Goal: Task Accomplishment & Management: Complete application form

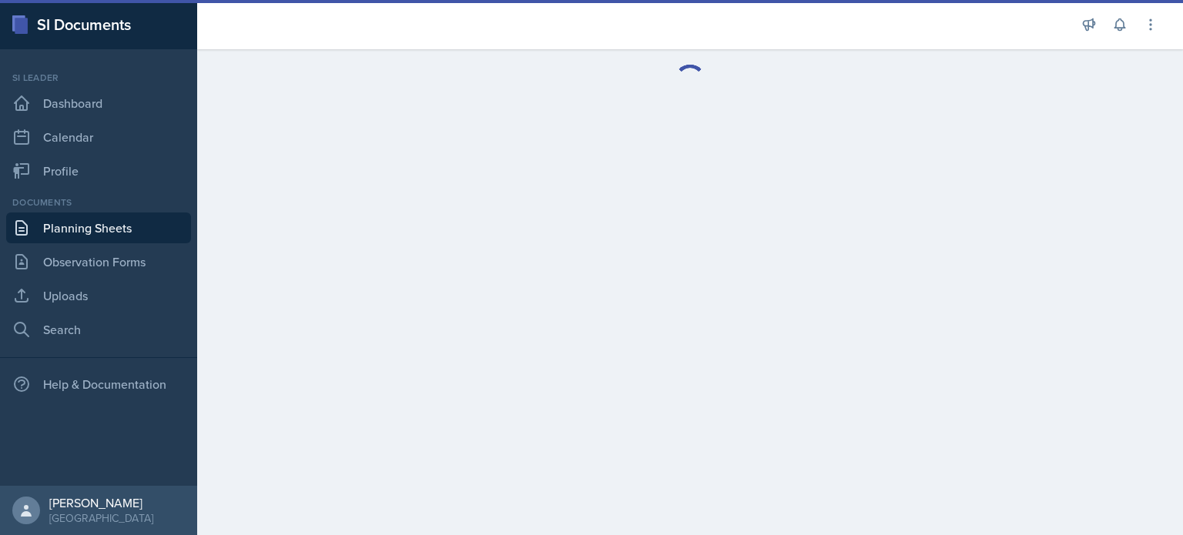
click at [119, 119] on div "Si leader Dashboard Calendar Profile" at bounding box center [98, 129] width 185 height 116
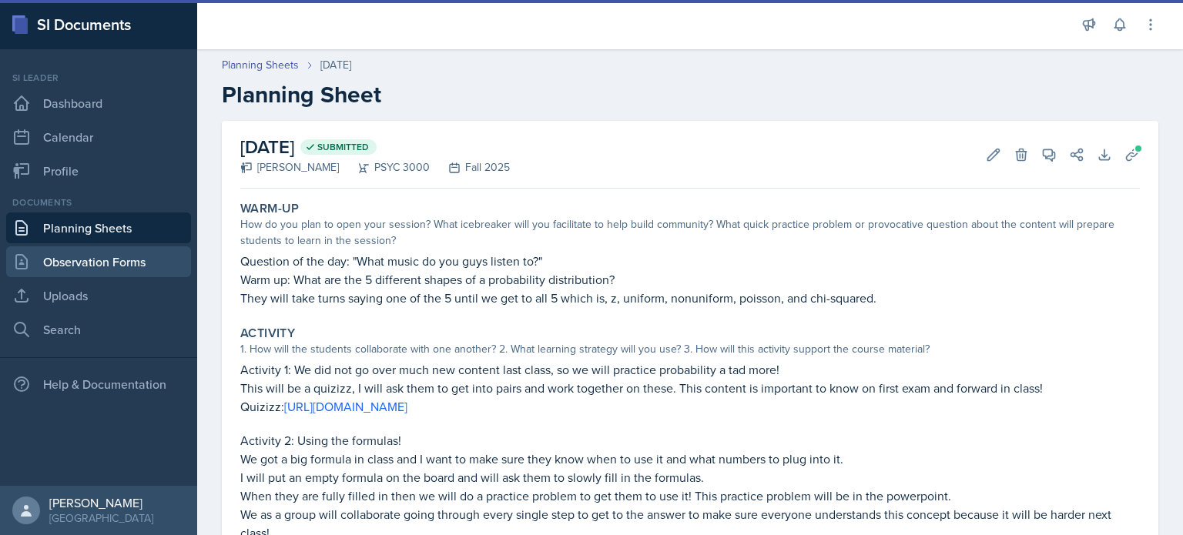
click at [102, 258] on link "Observation Forms" at bounding box center [98, 261] width 185 height 31
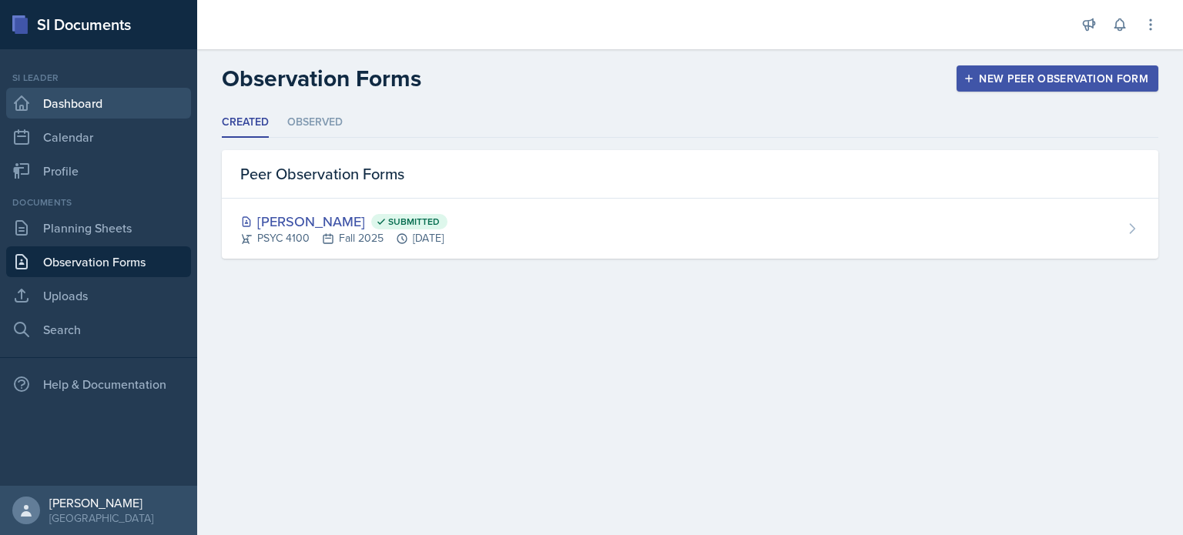
click at [158, 100] on link "Dashboard" at bounding box center [98, 103] width 185 height 31
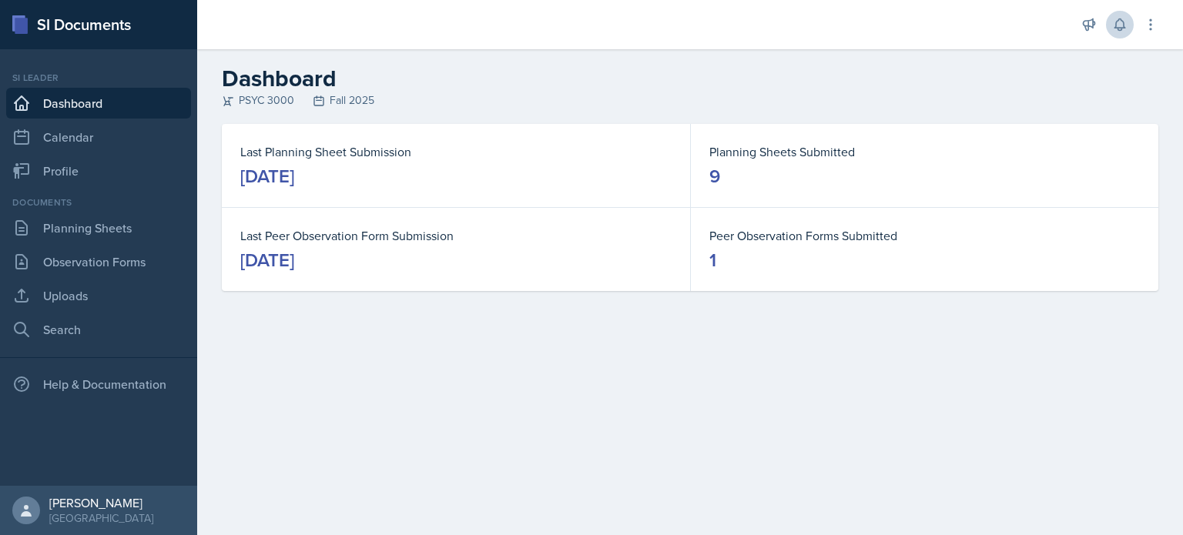
click at [1110, 21] on button at bounding box center [1120, 25] width 28 height 28
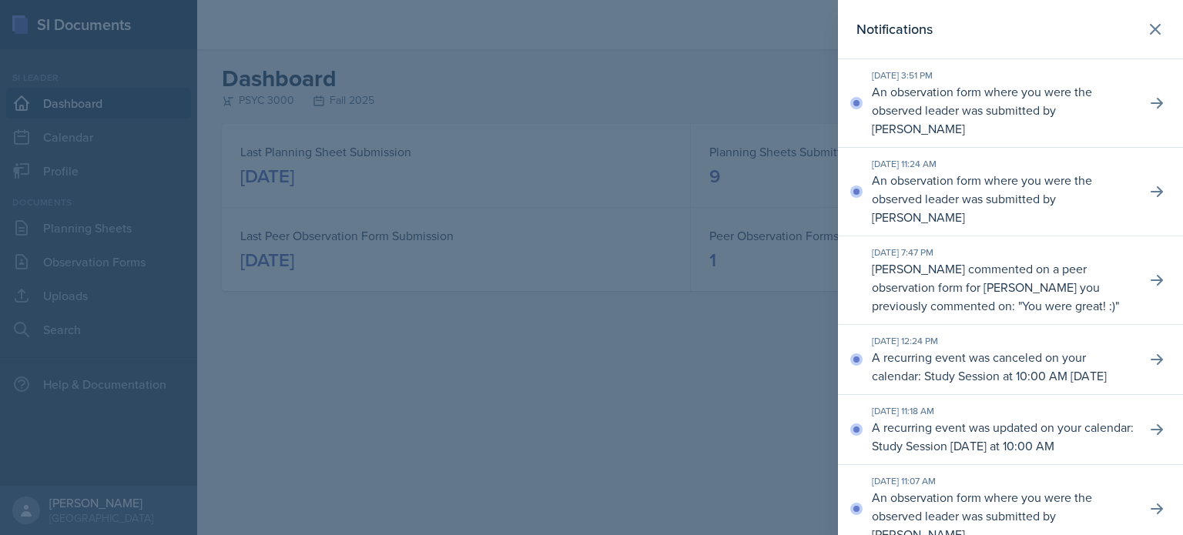
click at [734, 82] on div at bounding box center [591, 267] width 1183 height 535
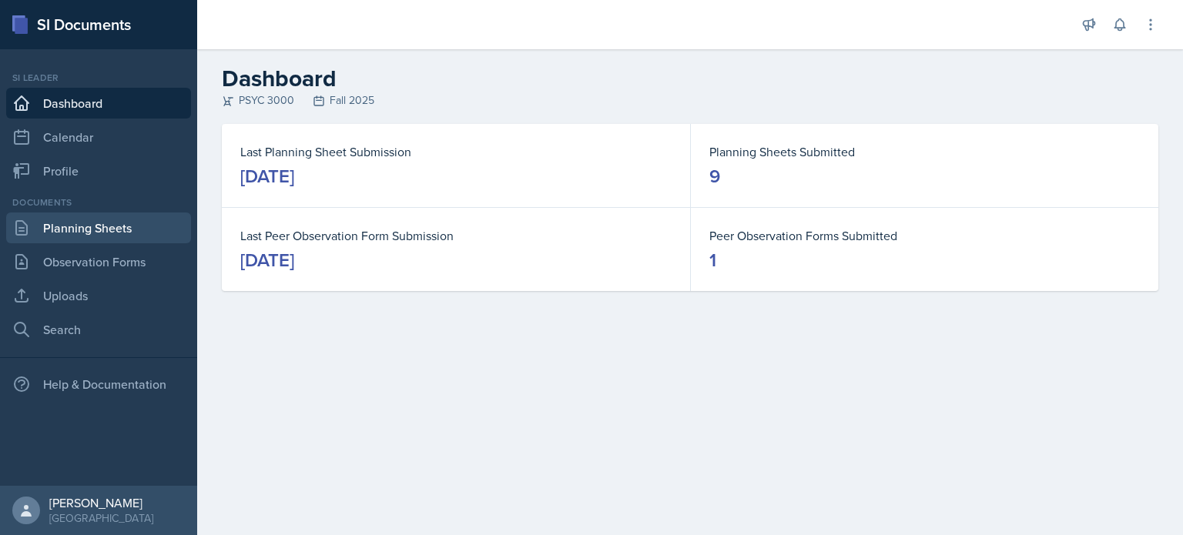
click at [22, 226] on icon at bounding box center [21, 228] width 18 height 18
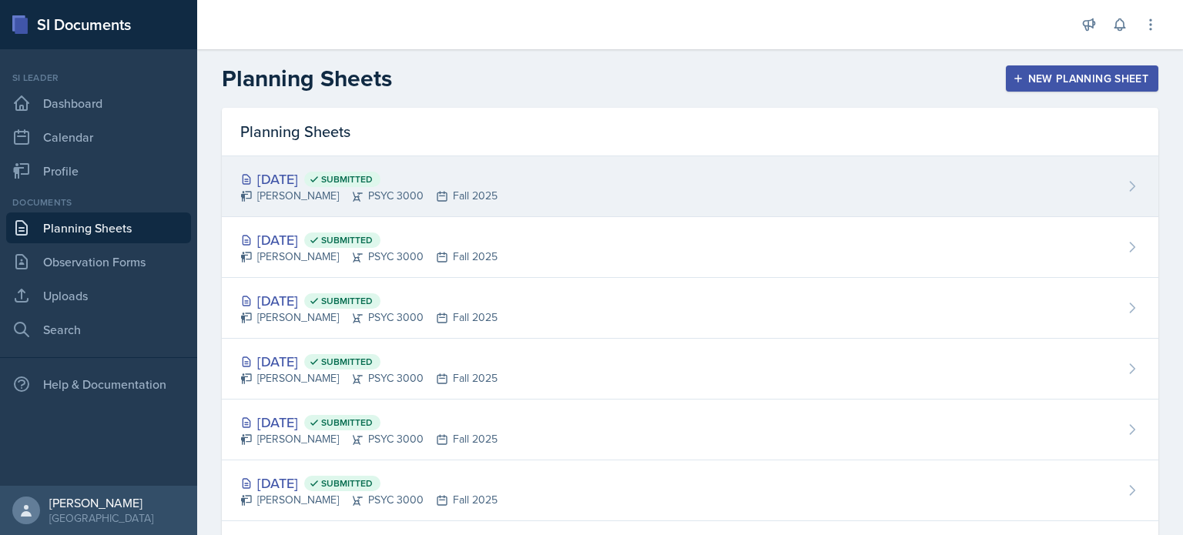
click at [480, 183] on div "[DATE] Submitted" at bounding box center [368, 179] width 257 height 21
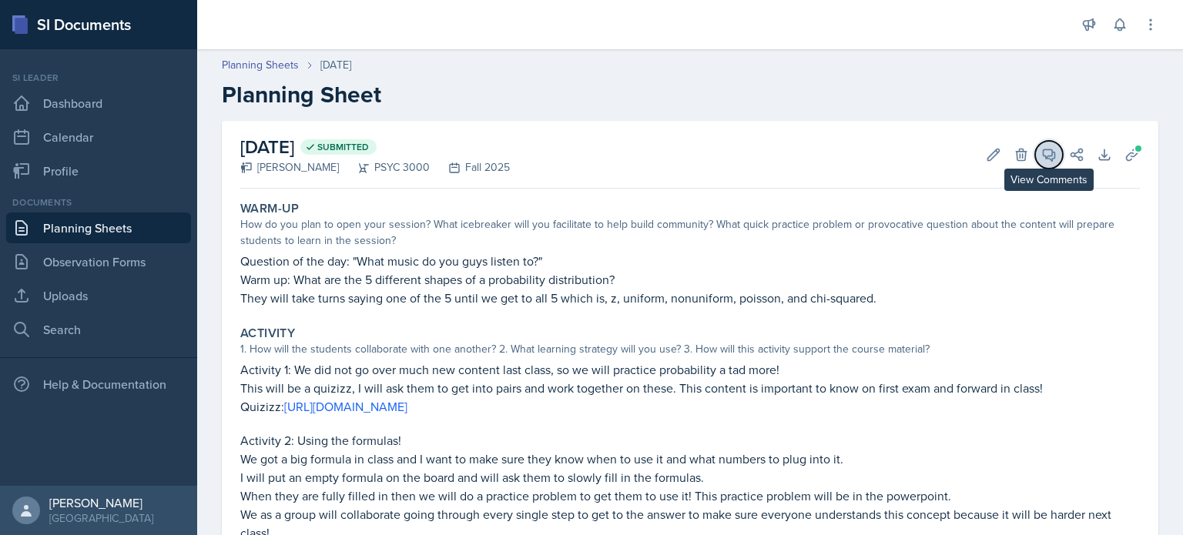
click at [1041, 158] on icon at bounding box center [1048, 154] width 15 height 15
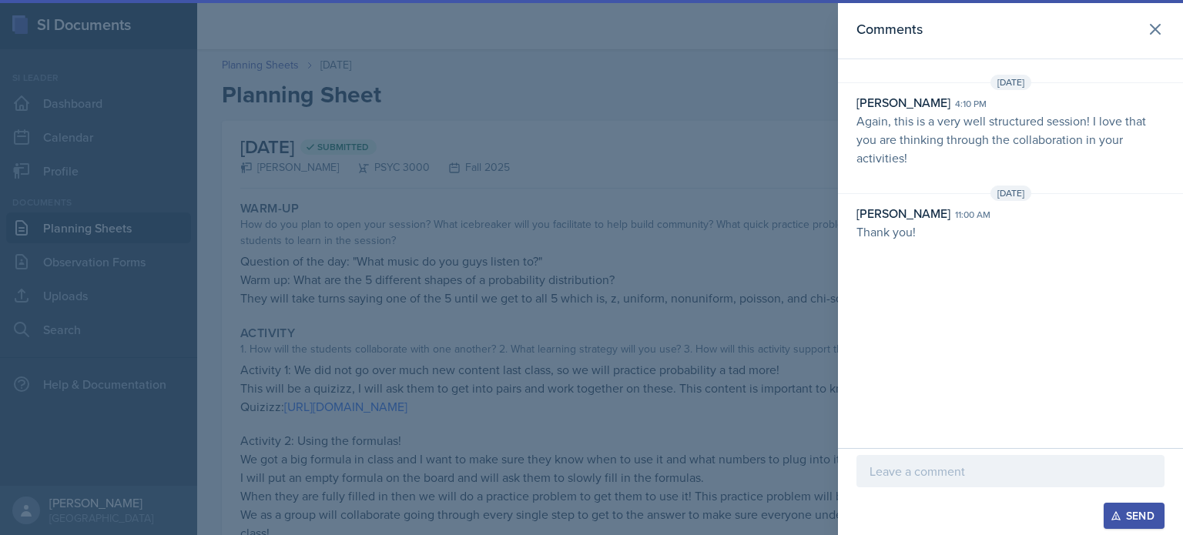
click at [697, 166] on div at bounding box center [591, 267] width 1183 height 535
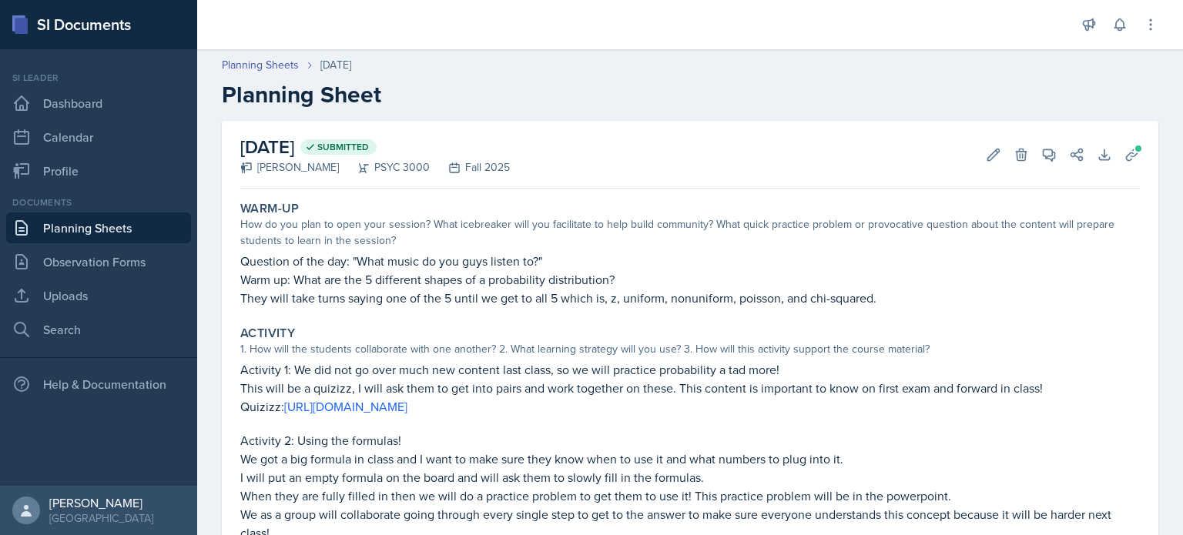
click at [139, 238] on link "Planning Sheets" at bounding box center [98, 228] width 185 height 31
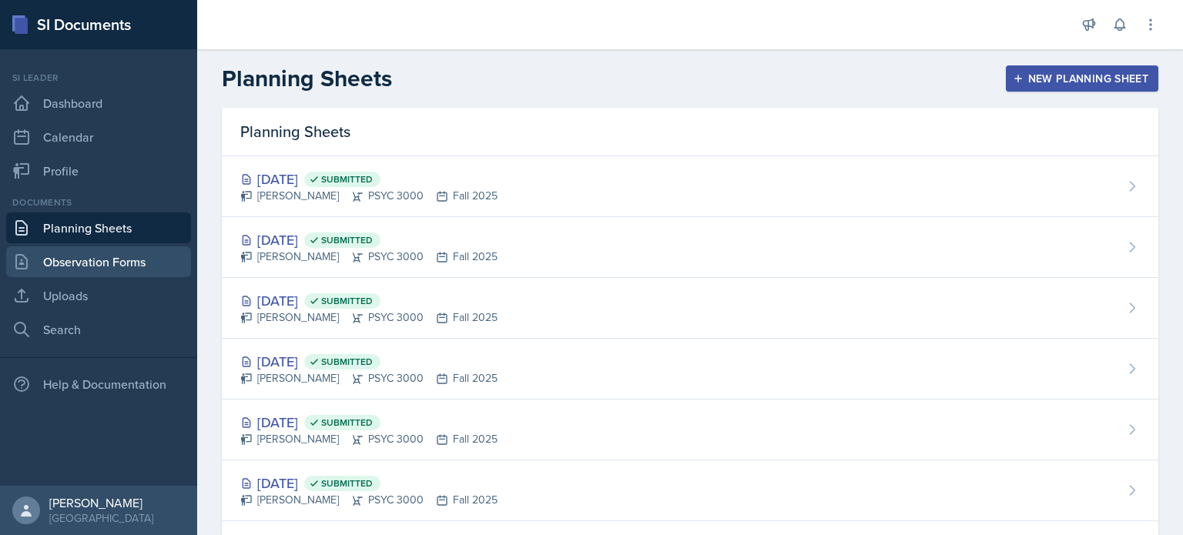
click at [130, 272] on link "Observation Forms" at bounding box center [98, 261] width 185 height 31
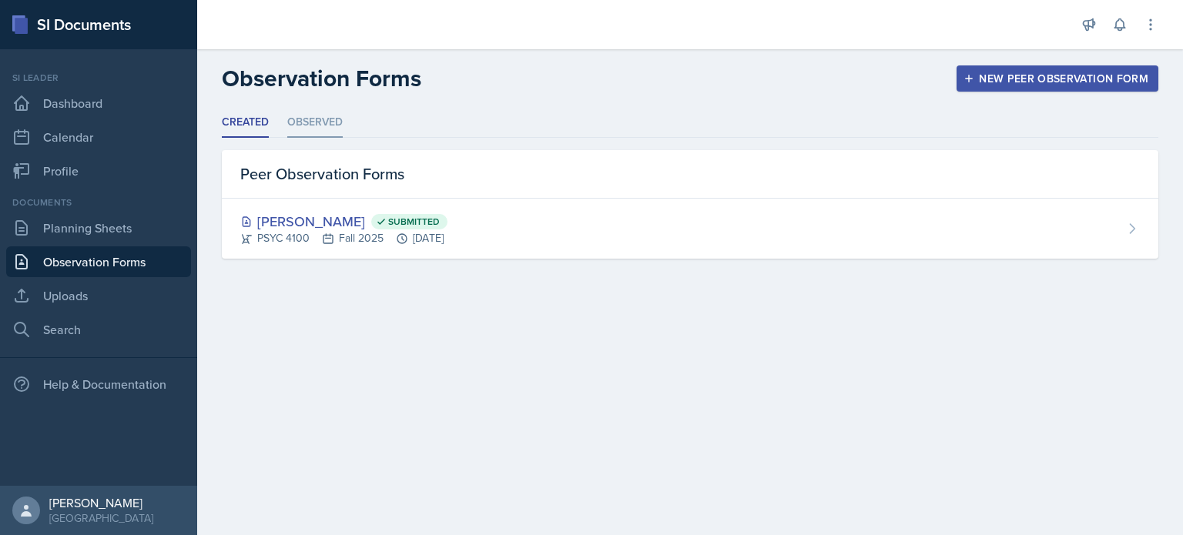
click at [316, 116] on li "Observed" at bounding box center [314, 123] width 55 height 30
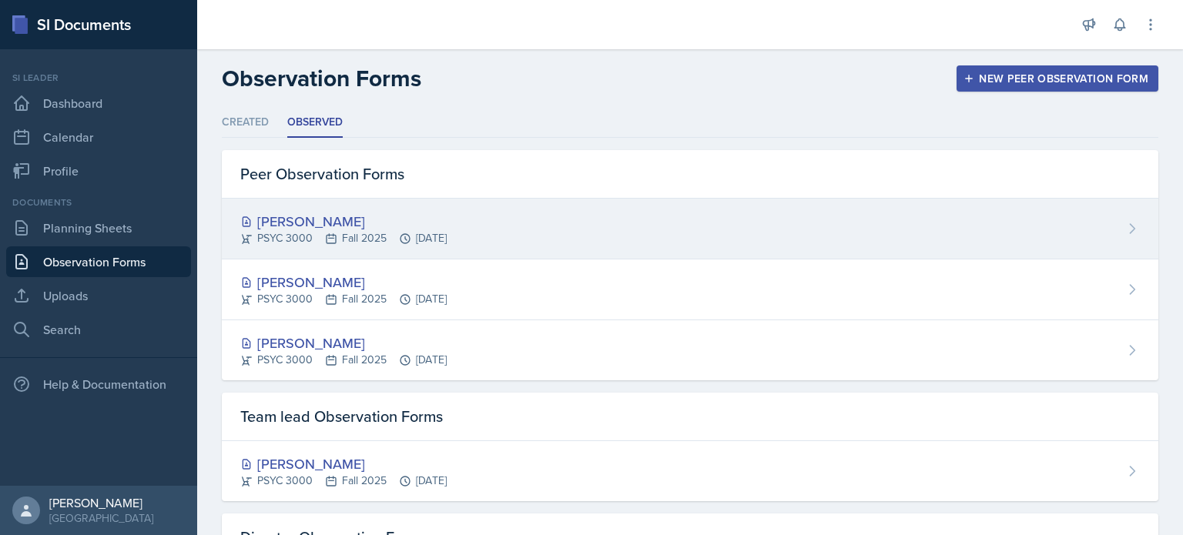
click at [497, 247] on div "[PERSON_NAME] PSYC 3000 Fall 2025 [DATE]" at bounding box center [690, 229] width 936 height 61
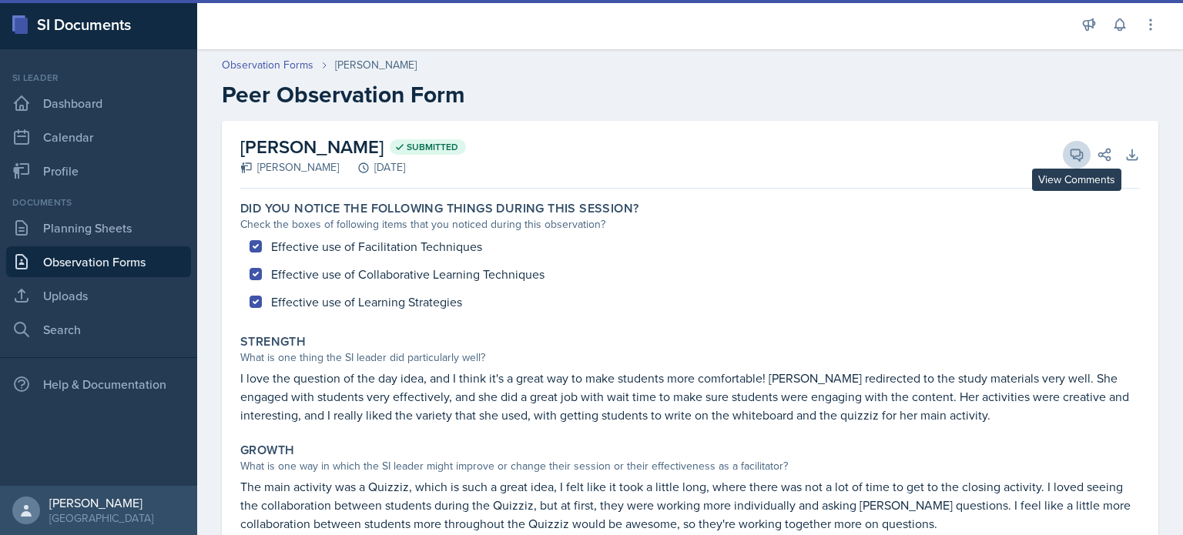
click at [1082, 153] on icon at bounding box center [1077, 155] width 12 height 12
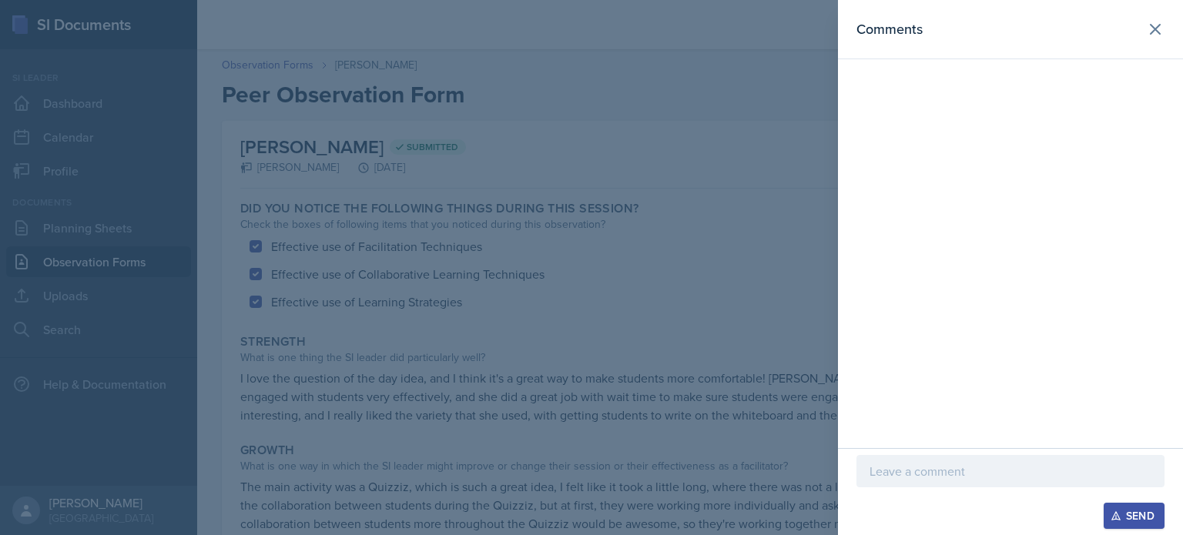
click at [919, 471] on p at bounding box center [1010, 471] width 282 height 18
click at [1122, 519] on div "Send" at bounding box center [1133, 516] width 41 height 12
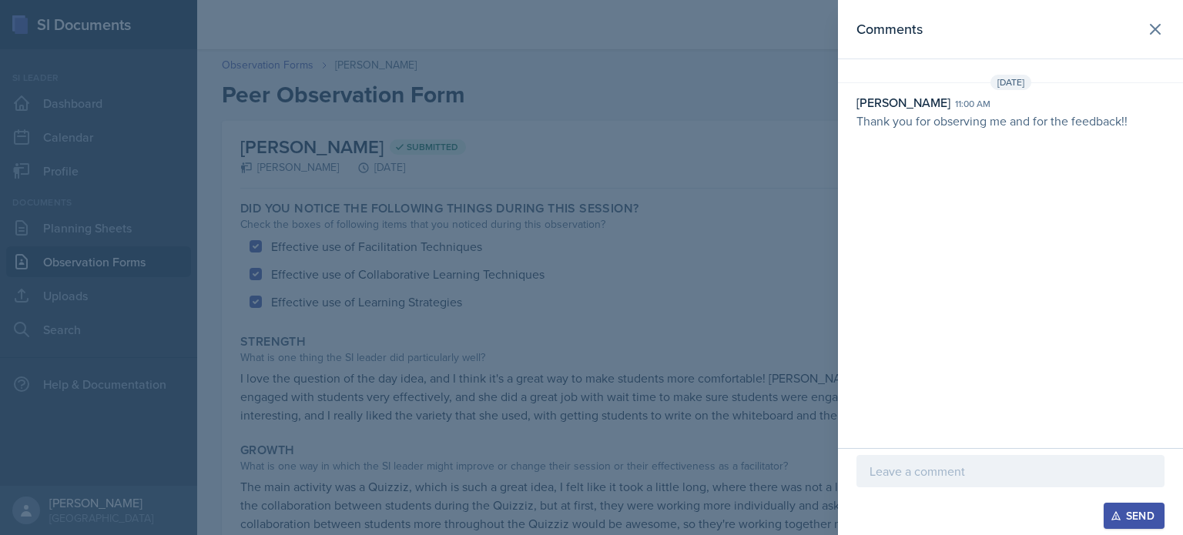
click at [745, 265] on div at bounding box center [591, 267] width 1183 height 535
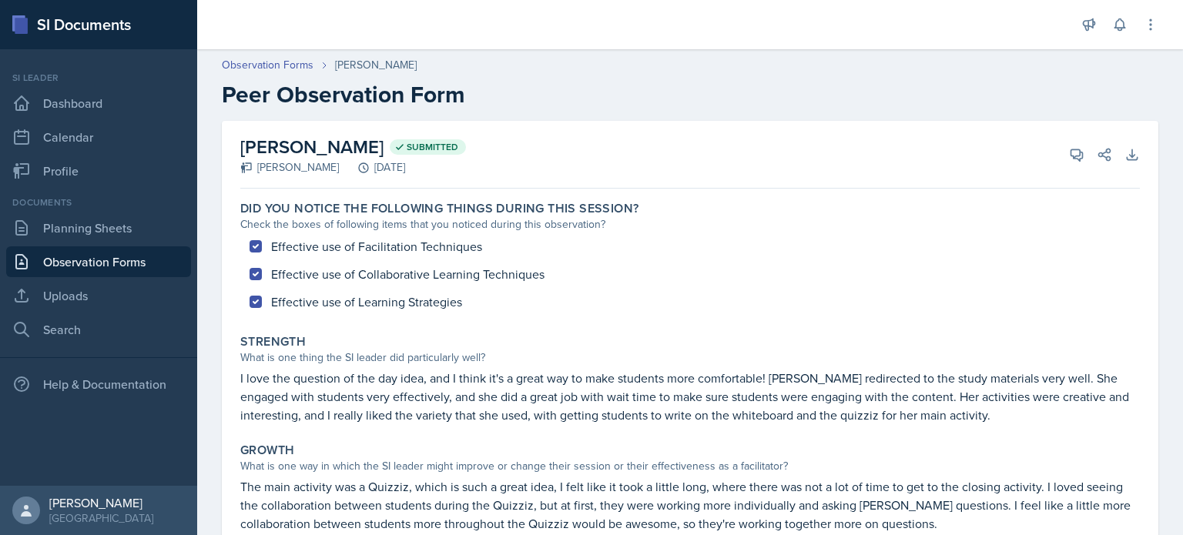
click at [104, 257] on link "Observation Forms" at bounding box center [98, 261] width 185 height 31
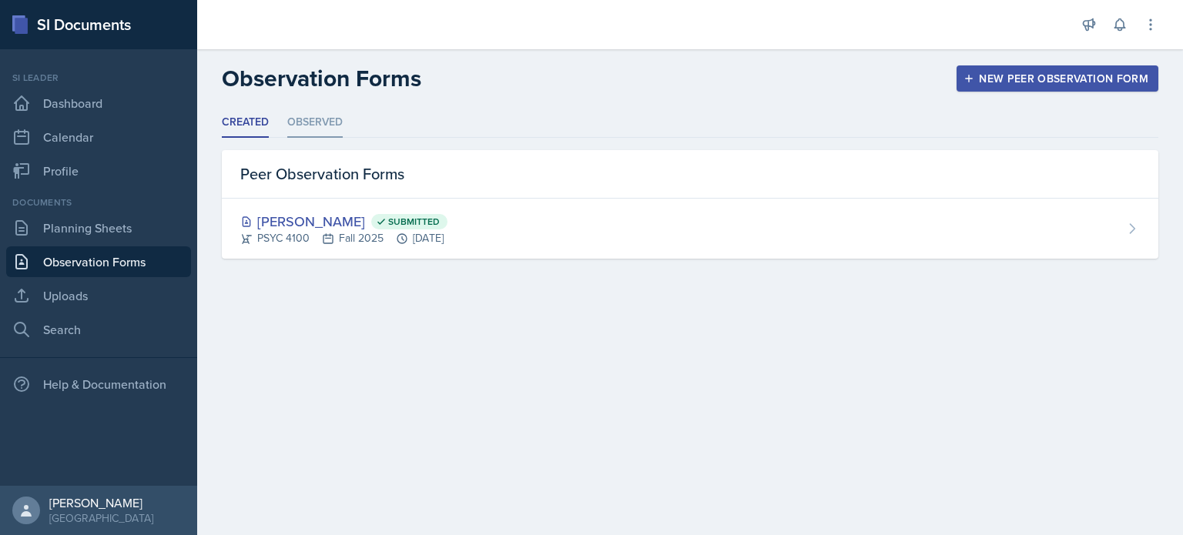
click at [337, 122] on li "Observed" at bounding box center [314, 123] width 55 height 30
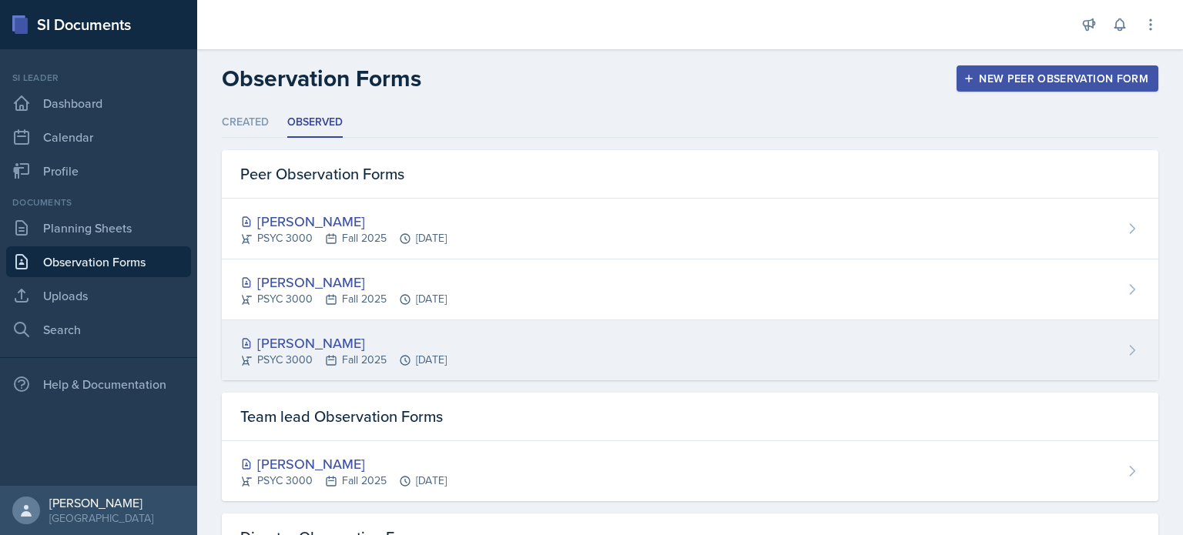
scroll to position [122, 0]
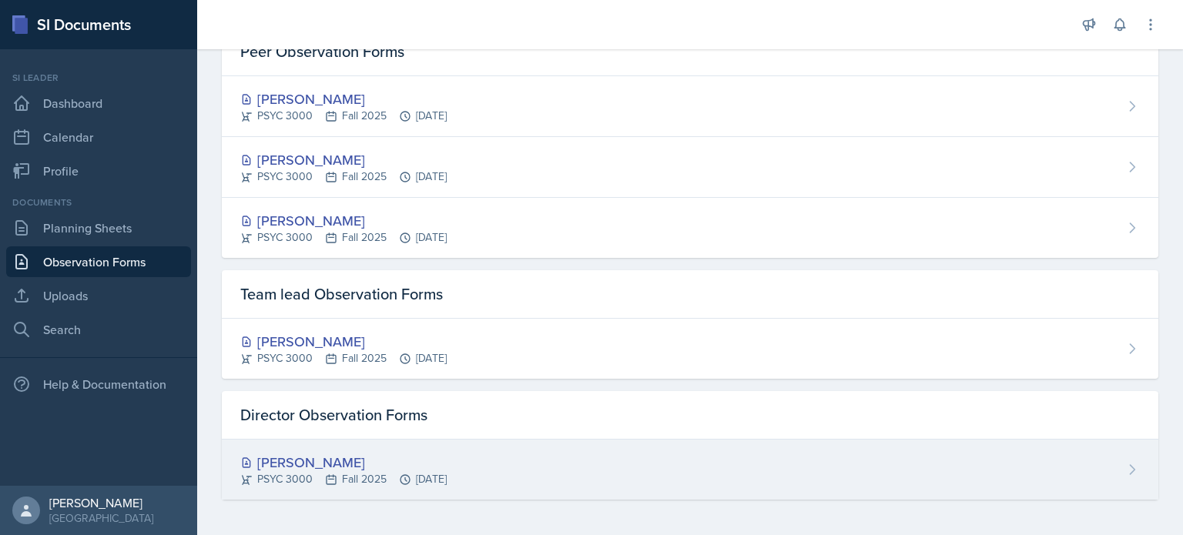
click at [447, 483] on div "PSYC 3000 Fall 2025 [DATE]" at bounding box center [343, 479] width 206 height 16
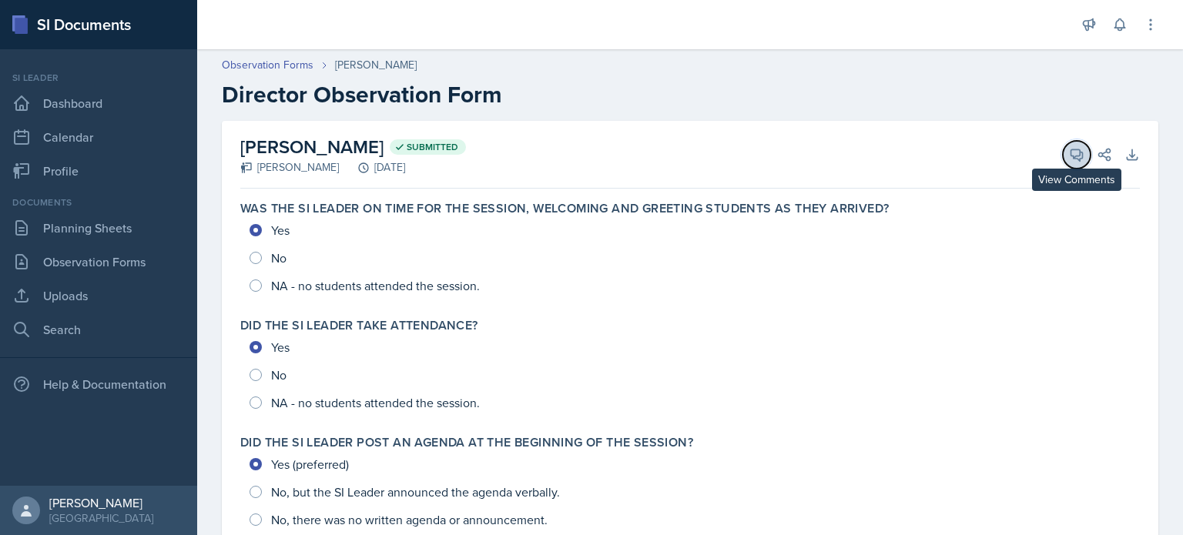
click at [1078, 154] on icon at bounding box center [1076, 154] width 15 height 15
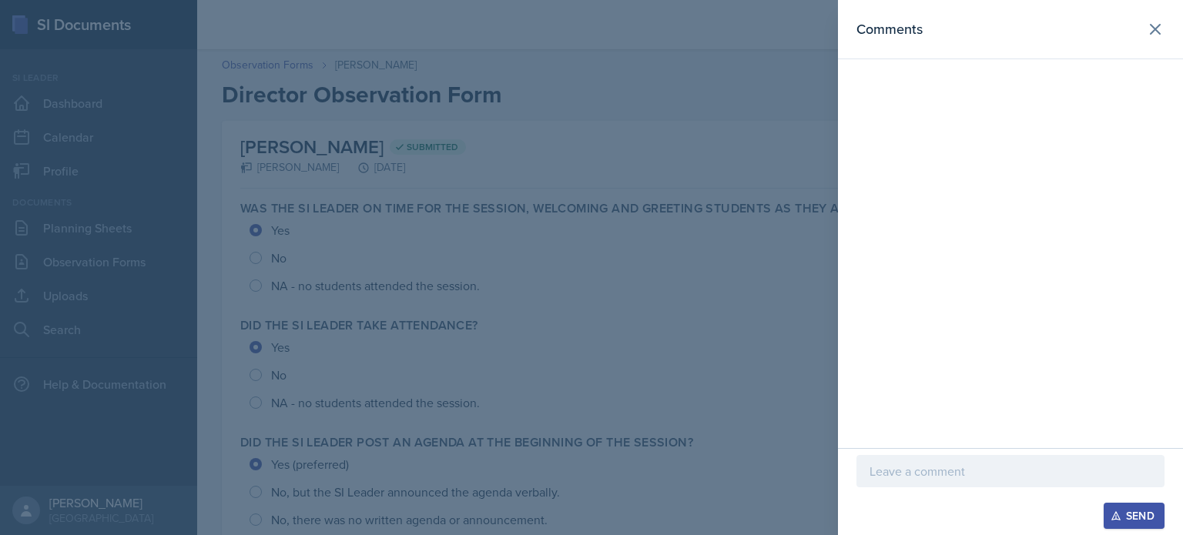
click at [1013, 470] on p at bounding box center [1010, 471] width 282 height 18
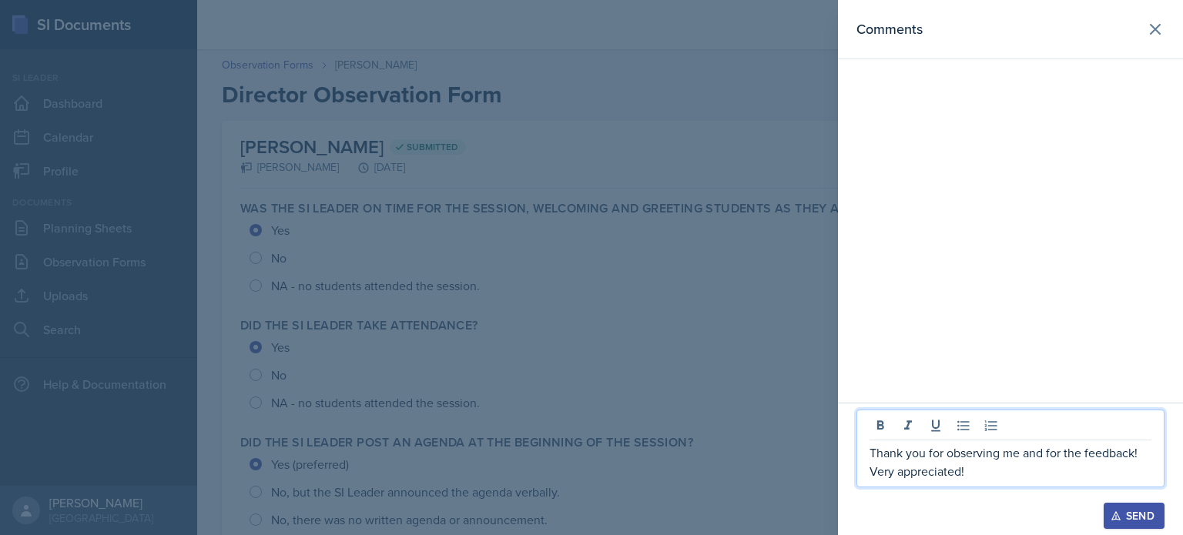
click at [924, 464] on p "Thank you for observing me and for the feedback! Very appreciated!" at bounding box center [1010, 462] width 282 height 37
click at [924, 467] on p "Thank you for observing me and for the feedback! Very appreciated!" at bounding box center [1010, 462] width 282 height 37
copy p "appreciated"
click at [1142, 517] on div "Send" at bounding box center [1133, 516] width 41 height 12
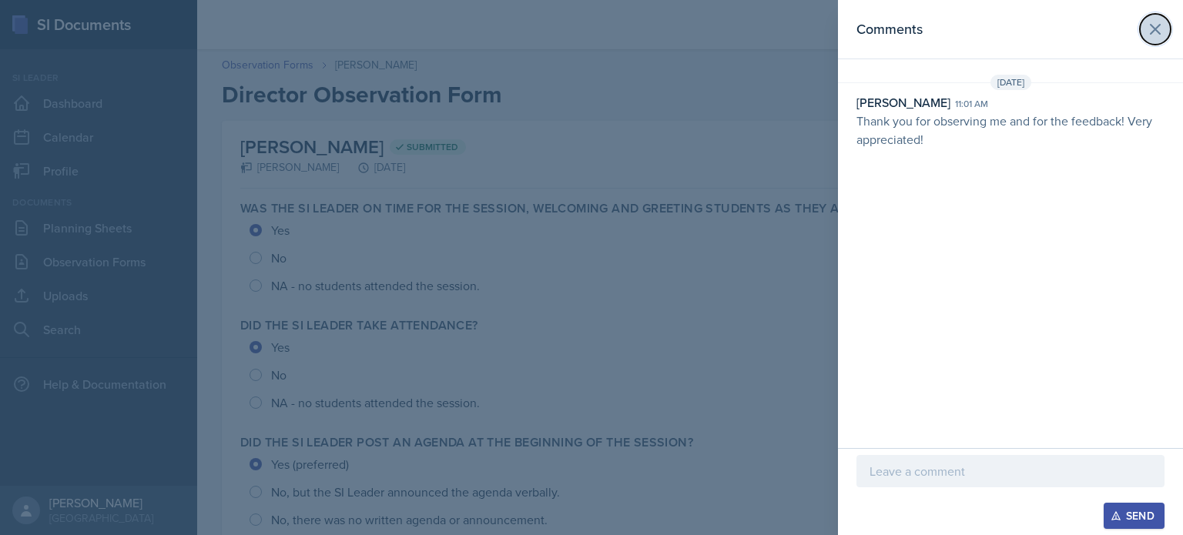
click at [1147, 32] on icon at bounding box center [1155, 29] width 18 height 18
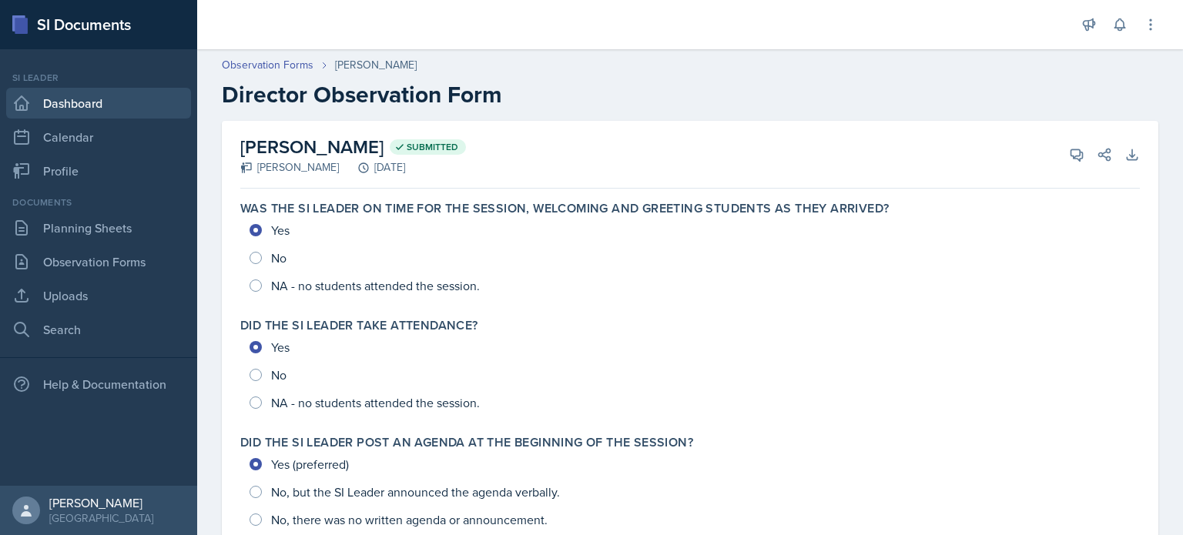
click at [31, 105] on link "Dashboard" at bounding box center [98, 103] width 185 height 31
